Goal: Check status: Check status

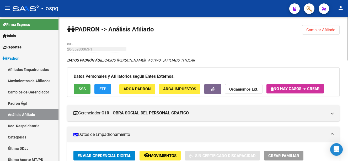
click at [322, 32] on span "Cambiar Afiliado" at bounding box center [320, 30] width 29 height 5
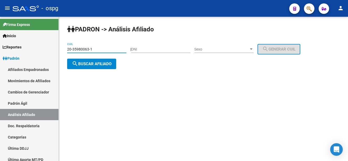
drag, startPoint x: 102, startPoint y: 51, endPoint x: 95, endPoint y: 55, distance: 8.2
click at [24, 54] on mat-sidenav-container "Firma Express Inicio Calendario SSS Instructivos Contacto OS Reportes Ingresos …" at bounding box center [174, 89] width 348 height 144
paste input "7-25889193-2"
type input "27-25889193-2"
click at [104, 65] on span "search Buscar afiliado" at bounding box center [92, 64] width 40 height 5
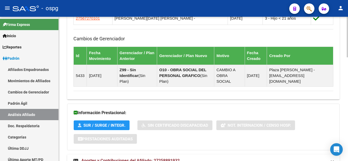
scroll to position [368, 0]
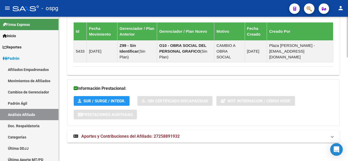
drag, startPoint x: 142, startPoint y: 137, endPoint x: 173, endPoint y: 133, distance: 30.9
click at [142, 137] on span "Aportes y Contribuciones del Afiliado: 27258891932" at bounding box center [130, 136] width 98 height 5
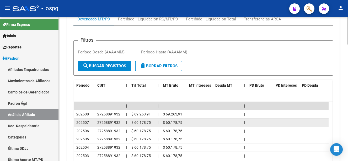
scroll to position [578, 0]
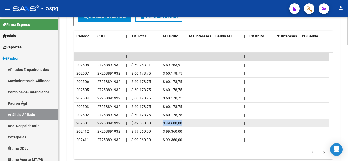
drag, startPoint x: 164, startPoint y: 122, endPoint x: 217, endPoint y: 127, distance: 54.0
click at [217, 127] on div "202501 27258891932 | $ 49.680,00 | $ 49.680,00 |" at bounding box center [201, 123] width 254 height 8
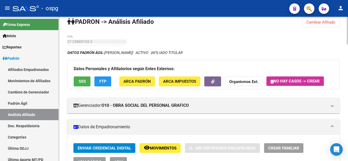
scroll to position [4, 0]
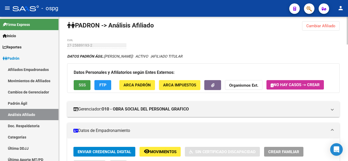
click at [81, 85] on span "SSS" at bounding box center [82, 85] width 7 height 5
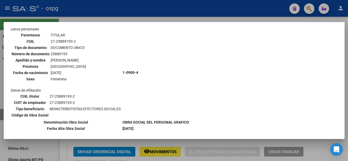
scroll to position [0, 0]
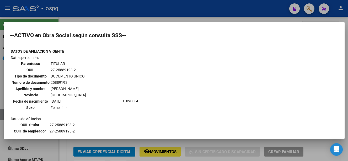
click at [271, 19] on div at bounding box center [174, 80] width 348 height 161
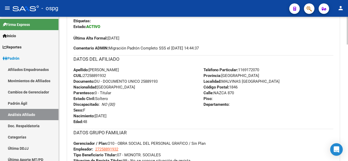
scroll to position [83, 0]
